Goal: Go to known website: Access a specific website the user already knows

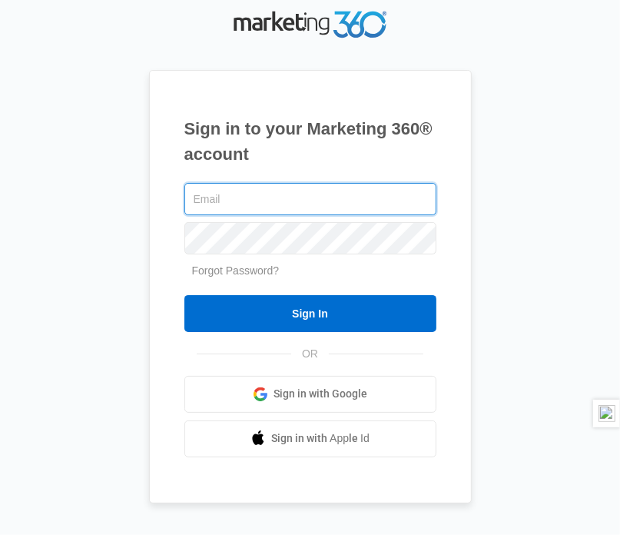
type input "[EMAIL_ADDRESS][DOMAIN_NAME]"
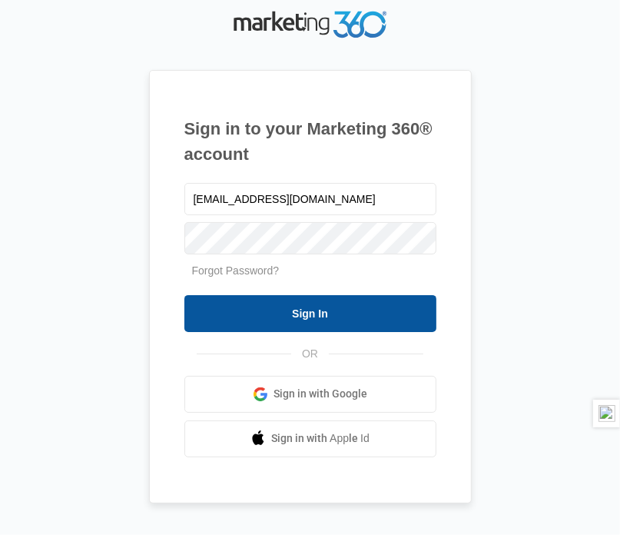
click at [307, 313] on input "Sign In" at bounding box center [310, 313] width 252 height 37
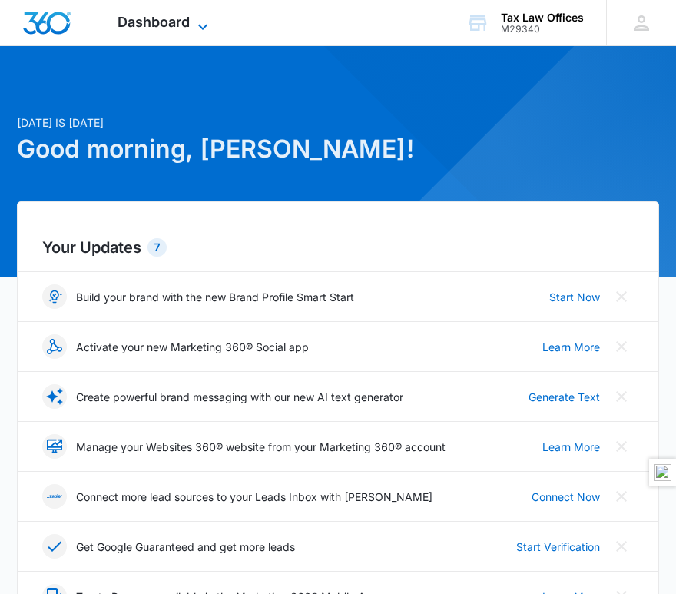
click at [203, 25] on icon at bounding box center [203, 27] width 18 height 18
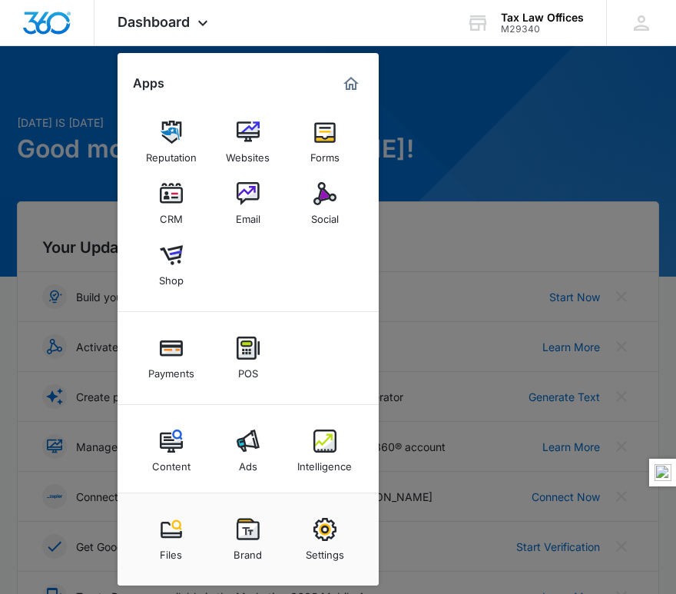
click at [455, 212] on div at bounding box center [338, 297] width 676 height 594
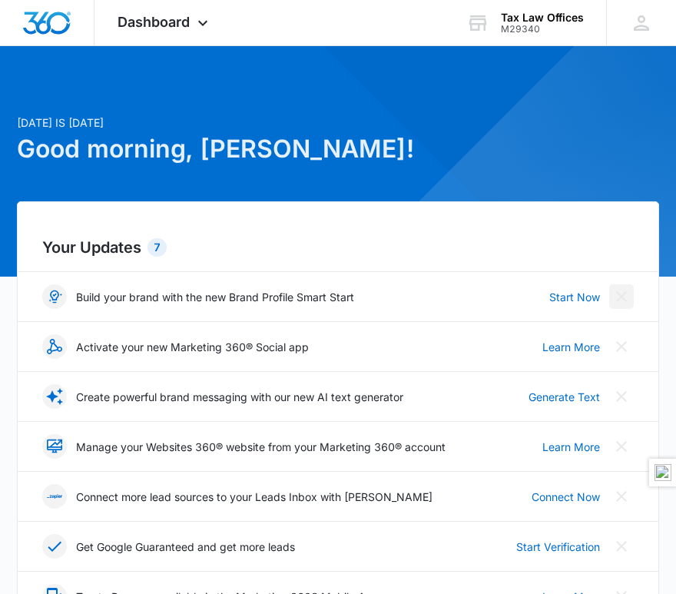
click at [623, 297] on icon "Close" at bounding box center [621, 296] width 18 height 18
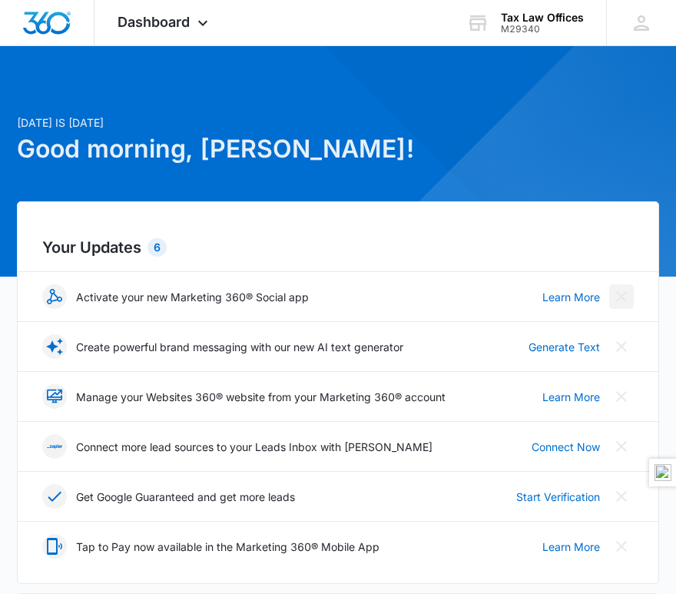
click at [623, 297] on icon "Close" at bounding box center [621, 296] width 18 height 18
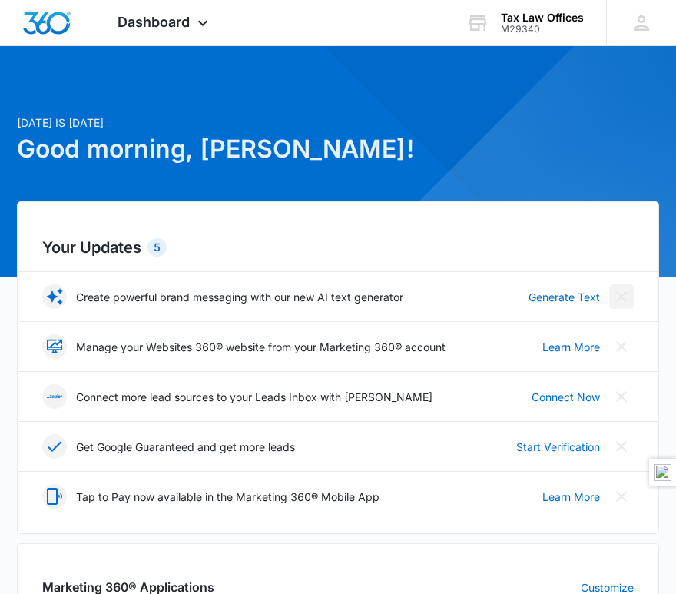
click at [623, 297] on icon "Close" at bounding box center [621, 296] width 18 height 18
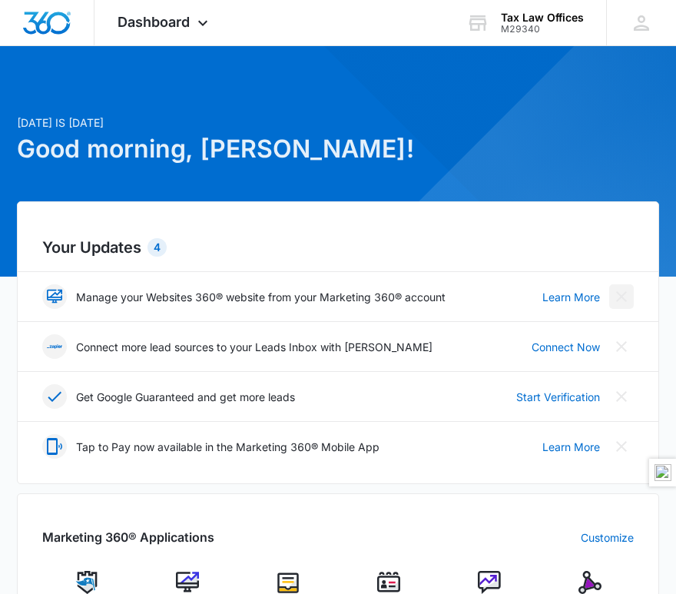
click at [623, 297] on icon "Close" at bounding box center [621, 296] width 18 height 18
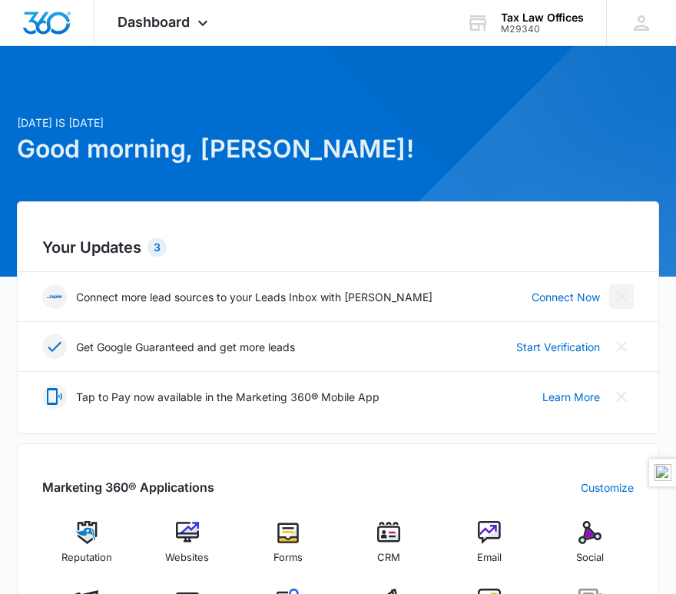
click at [623, 297] on icon "Close" at bounding box center [621, 296] width 18 height 18
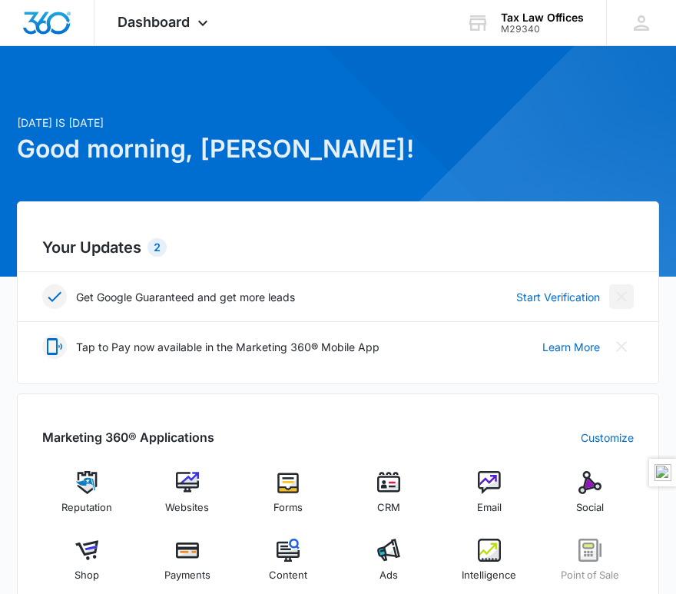
click at [623, 297] on icon "Close" at bounding box center [621, 296] width 18 height 18
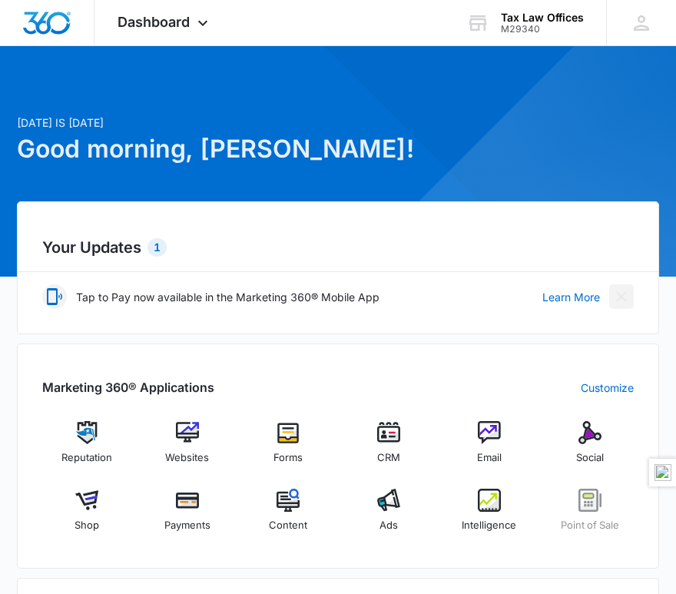
click at [621, 293] on icon "Close" at bounding box center [621, 296] width 18 height 18
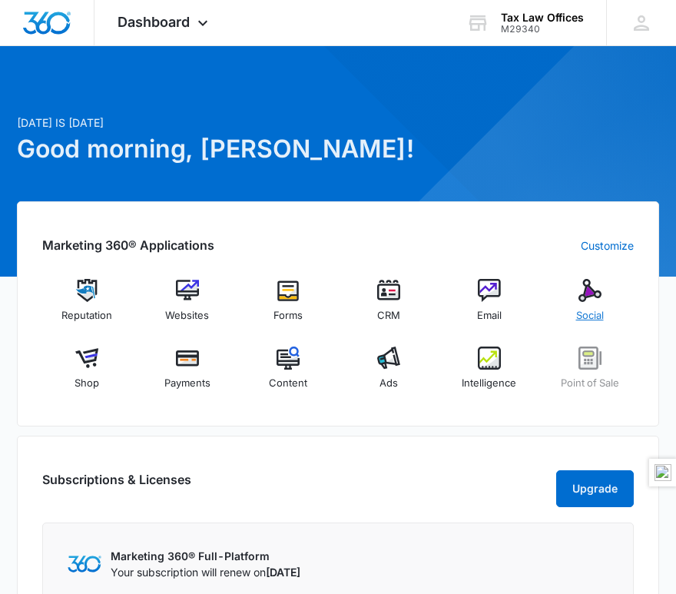
click at [589, 293] on img at bounding box center [590, 290] width 23 height 23
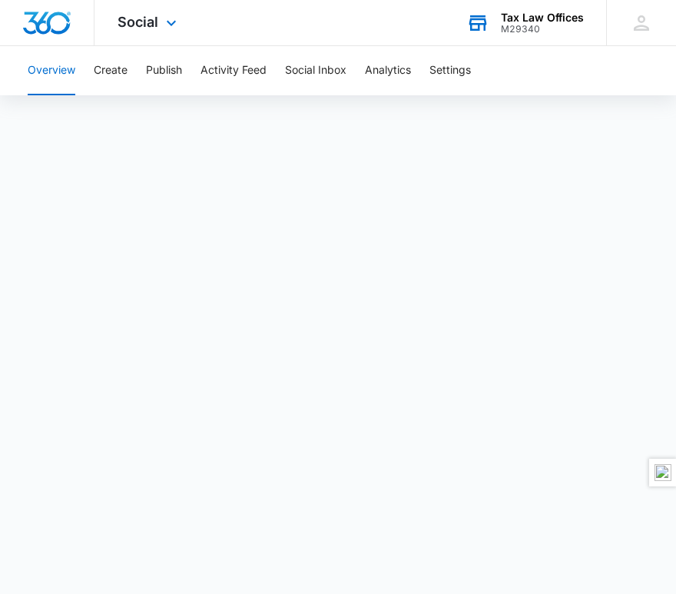
click at [522, 18] on div "Tax Law Offices" at bounding box center [542, 18] width 83 height 12
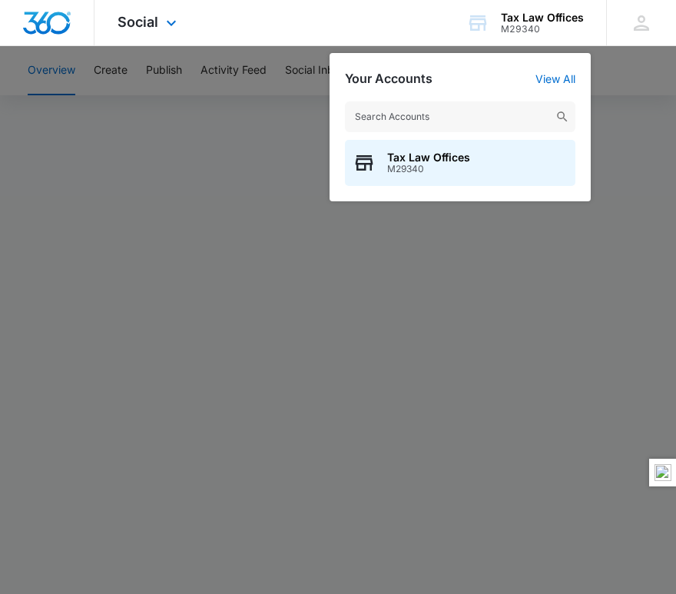
drag, startPoint x: 215, startPoint y: 17, endPoint x: 221, endPoint y: 8, distance: 10.4
click at [217, 15] on div "Social Apps Reputation Websites Forms CRM Email Social Shop Payments POS Conten…" at bounding box center [338, 23] width 676 height 46
click at [278, 502] on div at bounding box center [338, 297] width 676 height 594
